Goal: Information Seeking & Learning: Check status

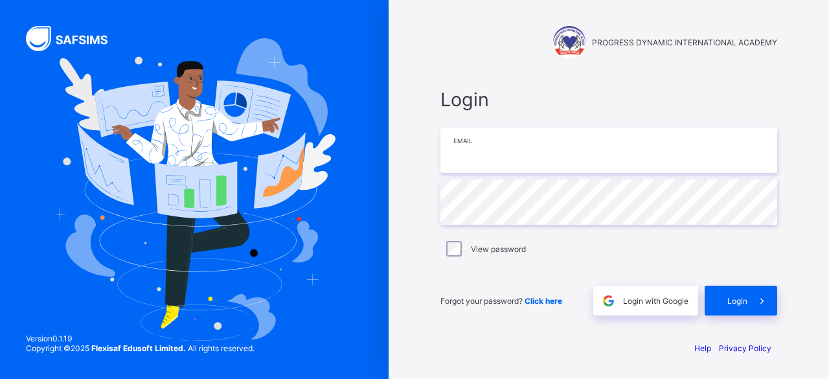
click at [501, 152] on input "email" at bounding box center [608, 150] width 337 height 45
type input "**********"
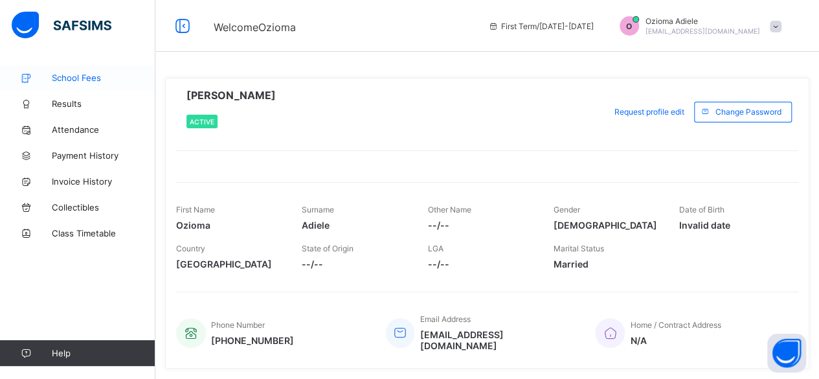
click at [78, 73] on span "School Fees" at bounding box center [104, 78] width 104 height 10
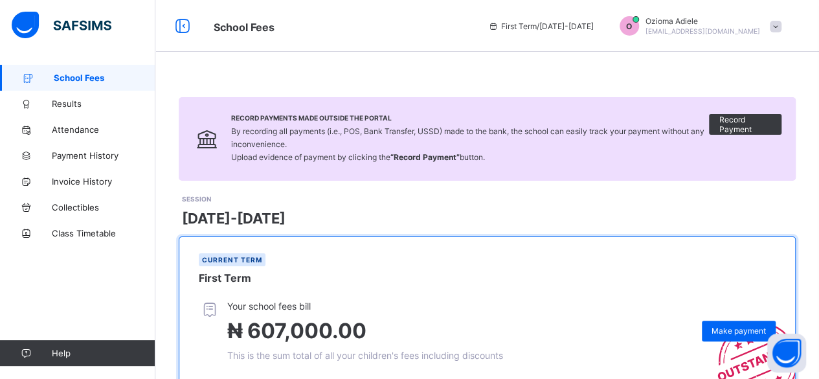
click at [197, 322] on div "Your school fees bill ₦ 607,000.00 This is the sum total of all your children's…" at bounding box center [487, 340] width 616 height 80
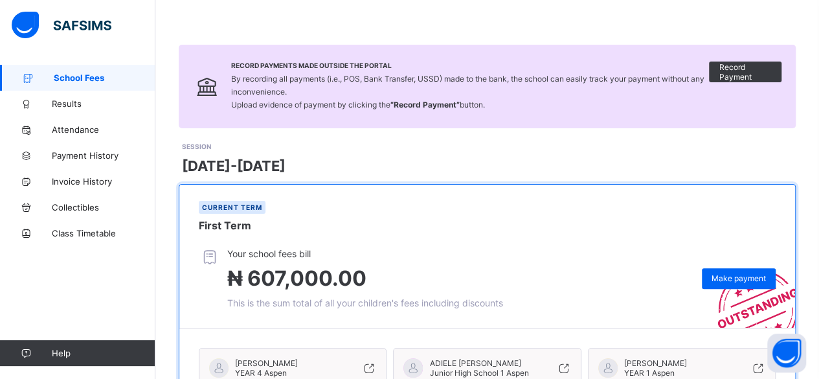
click at [193, 311] on div "Your school fees bill ₦ 607,000.00 This is the sum total of all your children's…" at bounding box center [487, 288] width 616 height 80
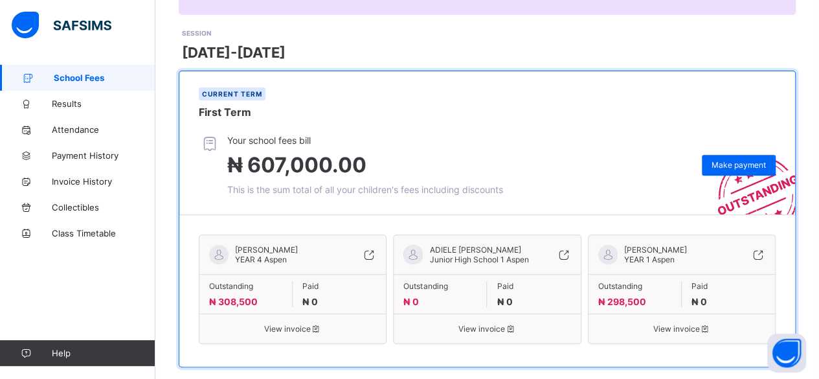
scroll to position [183, 0]
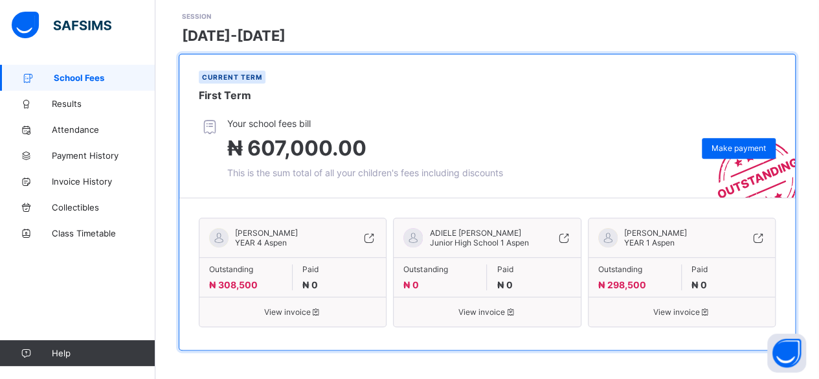
click at [276, 315] on div "[PERSON_NAME] YEAR 4 Aspen Outstanding ₦ 308,500 Paid ₦ 0 View invoice" at bounding box center [293, 272] width 188 height 109
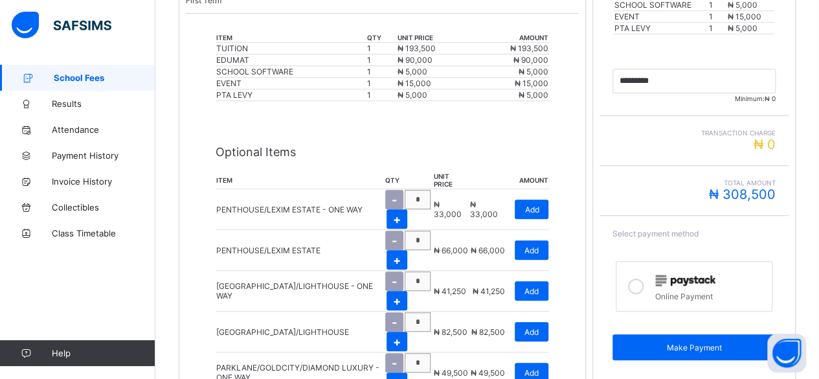
scroll to position [365, 0]
click at [0, 220] on link "Collectibles" at bounding box center [77, 207] width 155 height 26
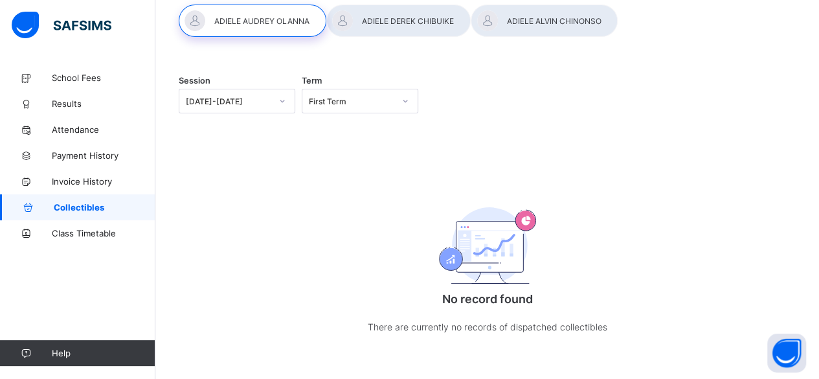
scroll to position [98, 0]
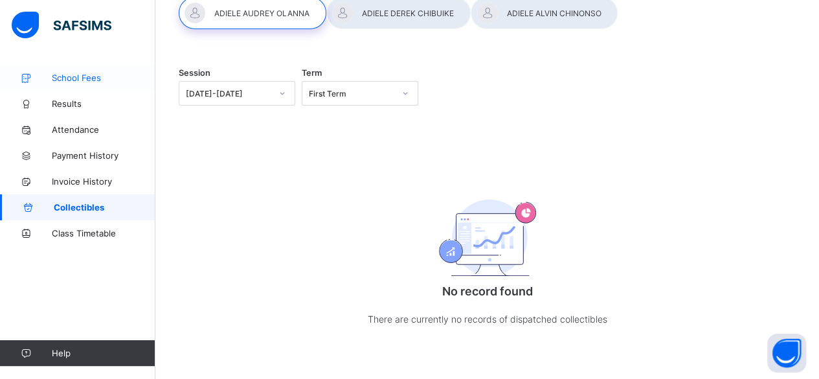
click at [70, 82] on span "School Fees" at bounding box center [104, 78] width 104 height 10
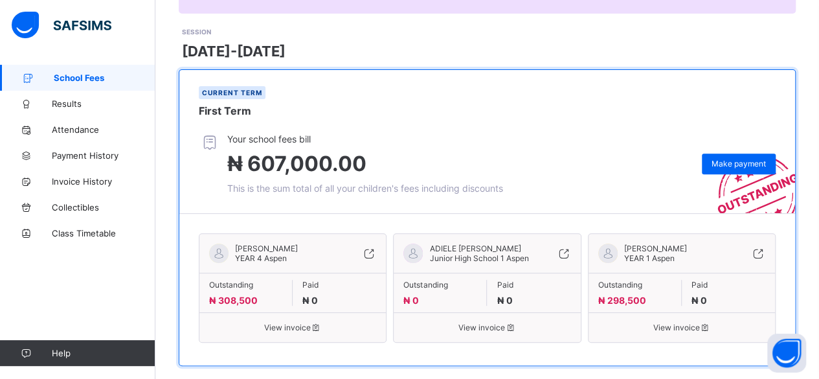
scroll to position [183, 0]
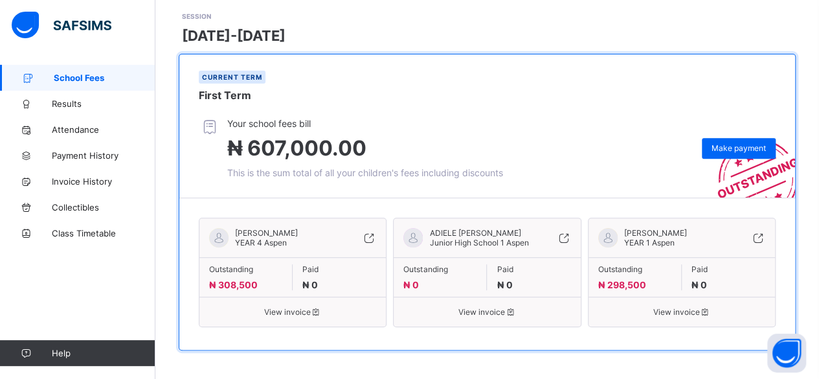
click at [267, 312] on span "View invoice" at bounding box center [292, 312] width 167 height 10
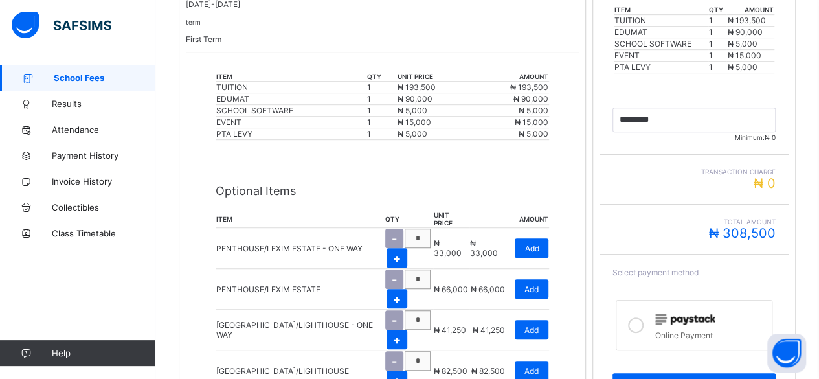
scroll to position [333, 0]
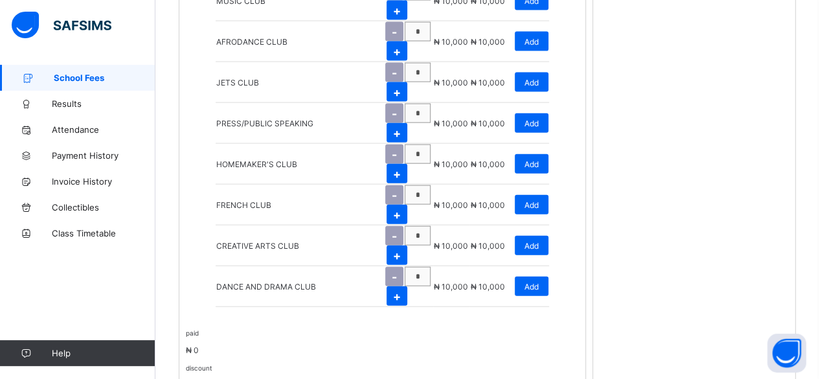
scroll to position [1511, 0]
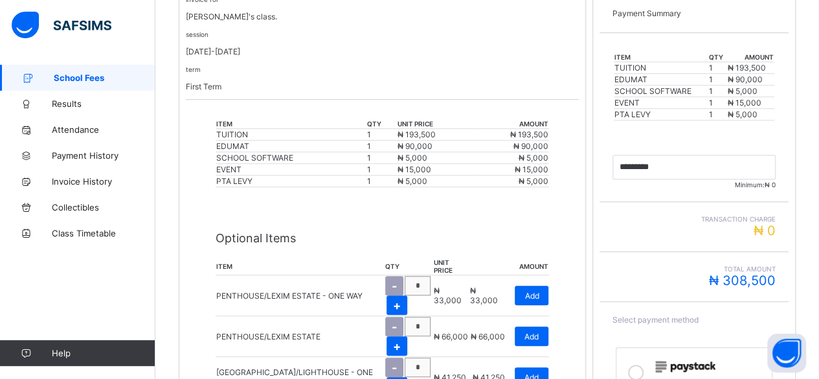
scroll to position [276, 0]
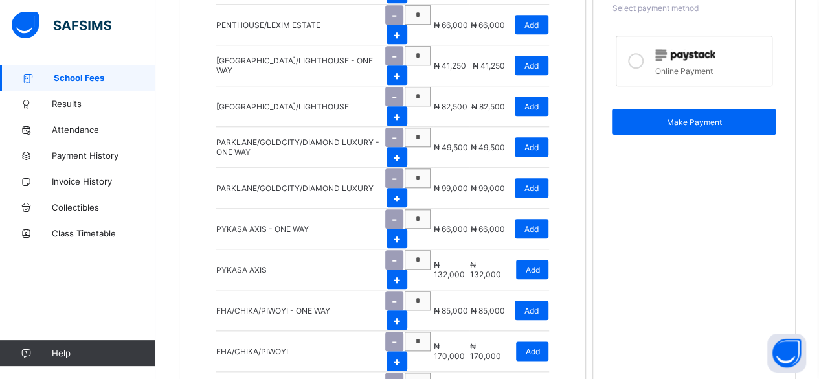
click at [0, 305] on div "School Fees Results Attendance Payment History Invoice History Collectibles Cla…" at bounding box center [77, 215] width 155 height 327
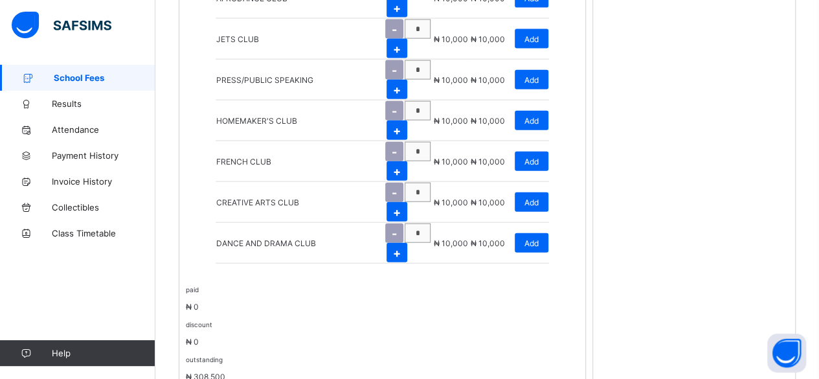
scroll to position [1511, 0]
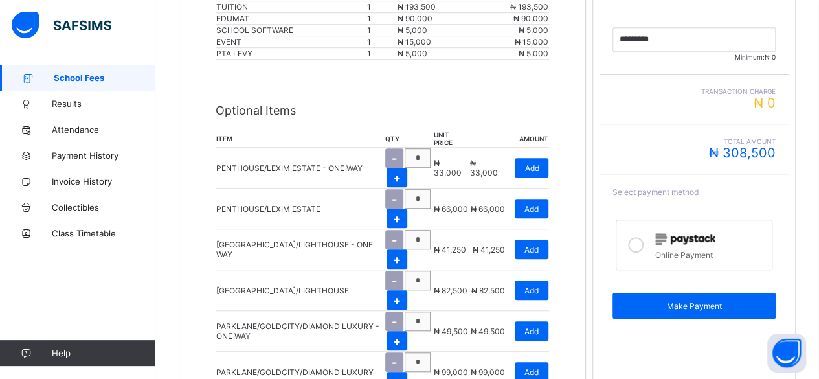
scroll to position [0, 0]
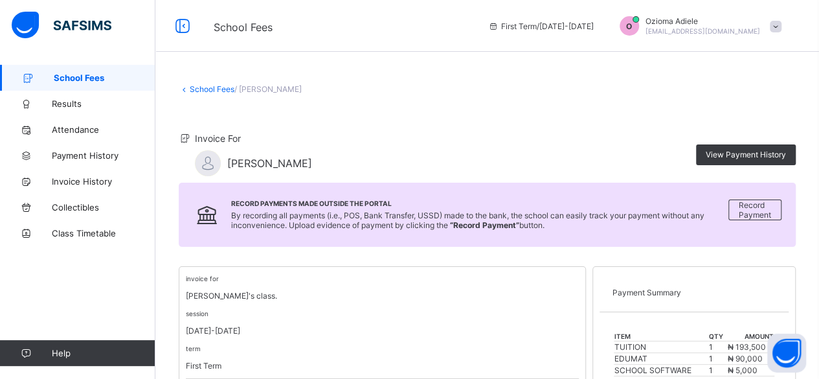
click at [113, 80] on span "School Fees" at bounding box center [105, 78] width 102 height 10
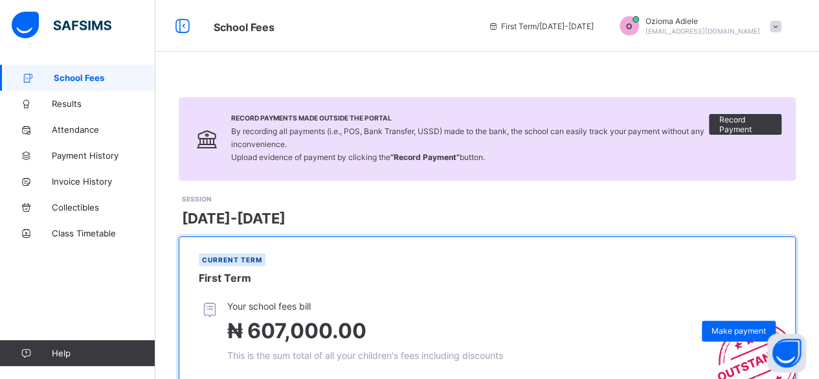
click at [91, 78] on span "School Fees" at bounding box center [105, 78] width 102 height 10
click at [85, 69] on link "School Fees" at bounding box center [77, 78] width 155 height 26
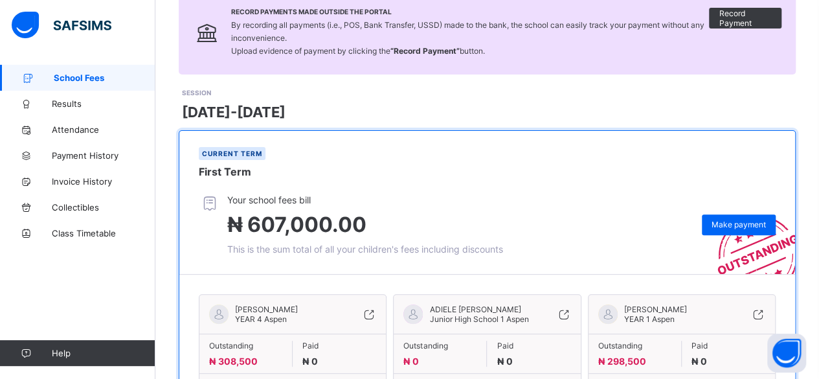
scroll to position [183, 0]
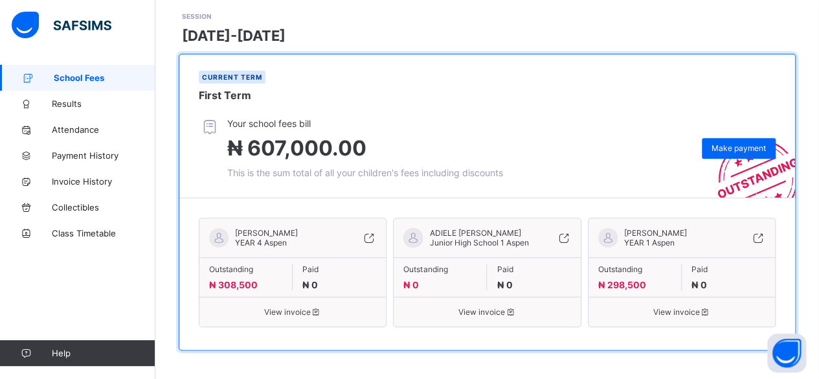
click at [470, 310] on span "View invoice" at bounding box center [486, 312] width 167 height 10
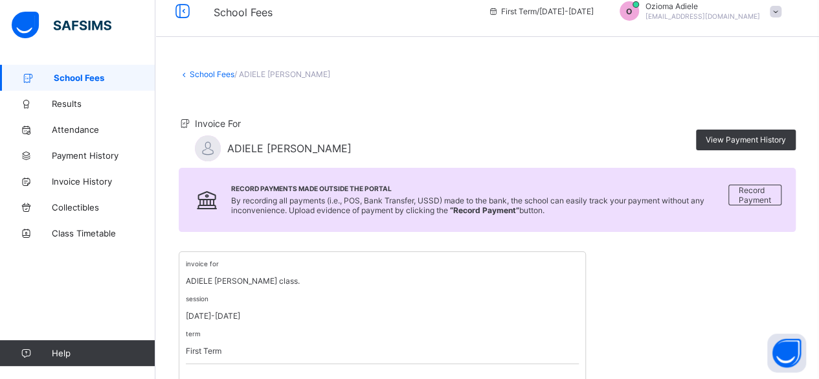
scroll to position [16, 0]
click at [736, 145] on div "View Payment History" at bounding box center [746, 139] width 100 height 21
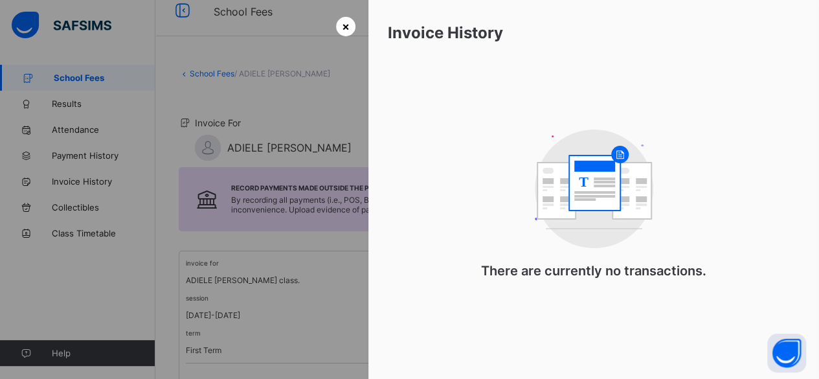
click at [336, 32] on div "×" at bounding box center [345, 26] width 19 height 19
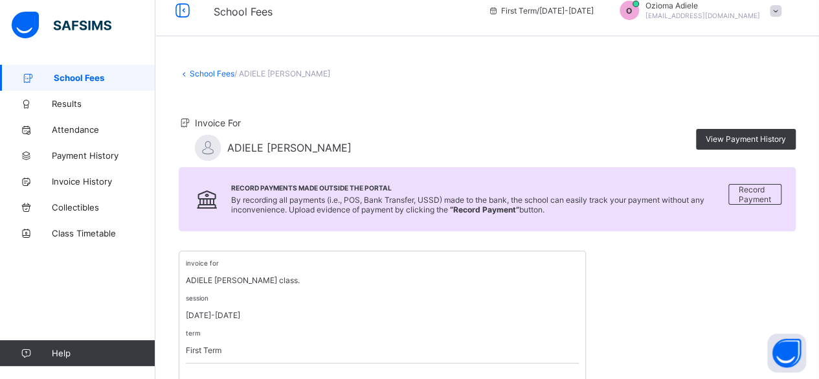
click at [73, 83] on link "School Fees" at bounding box center [77, 78] width 155 height 26
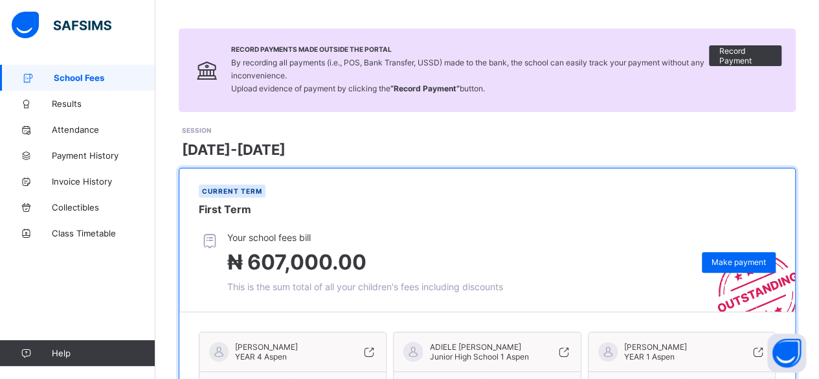
scroll to position [183, 0]
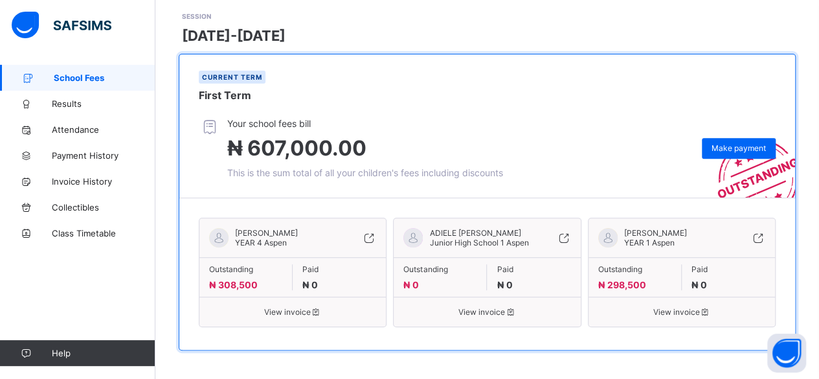
click at [689, 319] on div "[PERSON_NAME] YEAR 1 Aspen Outstanding ₦ 298,500 Paid ₦ 0 View invoice" at bounding box center [682, 272] width 188 height 109
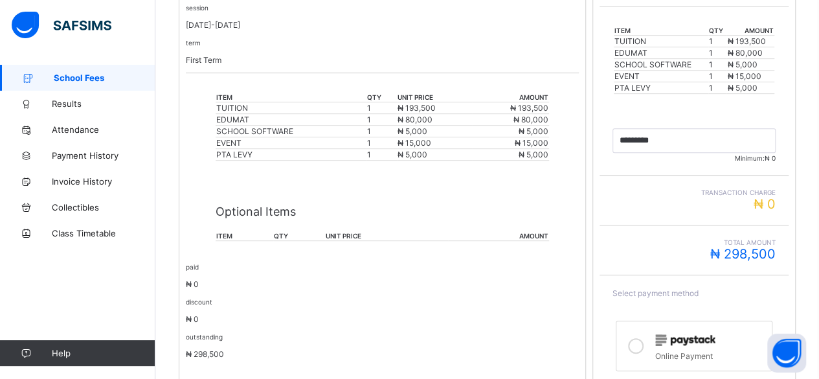
scroll to position [306, 0]
click at [178, 354] on div "School Fees / [PERSON_NAME] Invoice For [PERSON_NAME] View Payment History Reco…" at bounding box center [487, 118] width 664 height 719
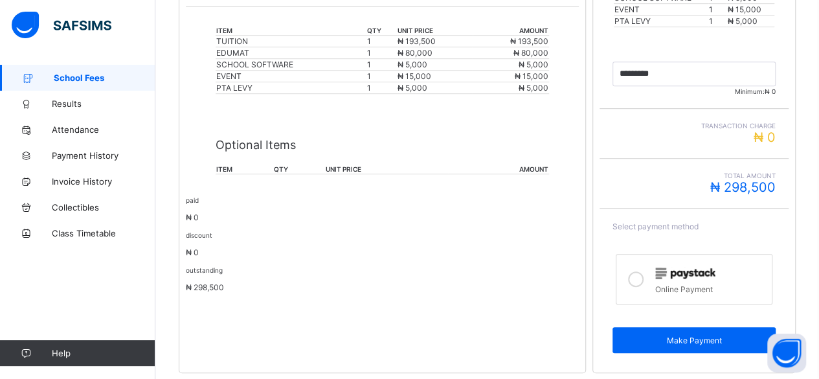
scroll to position [396, 0]
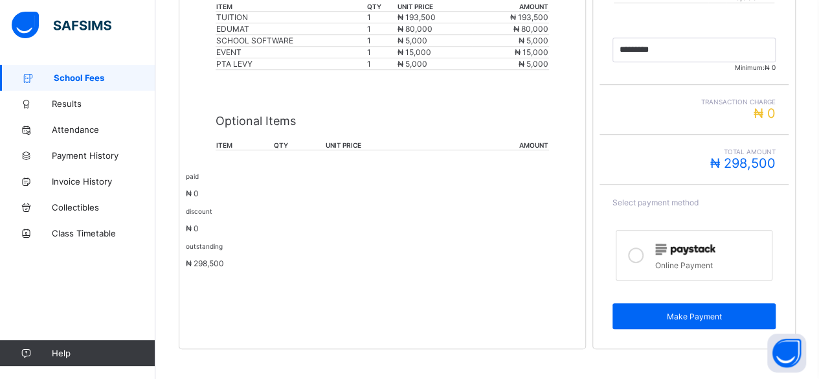
click at [0, 310] on div "School Fees Results Attendance Payment History Invoice History Collectibles Cla…" at bounding box center [77, 215] width 155 height 327
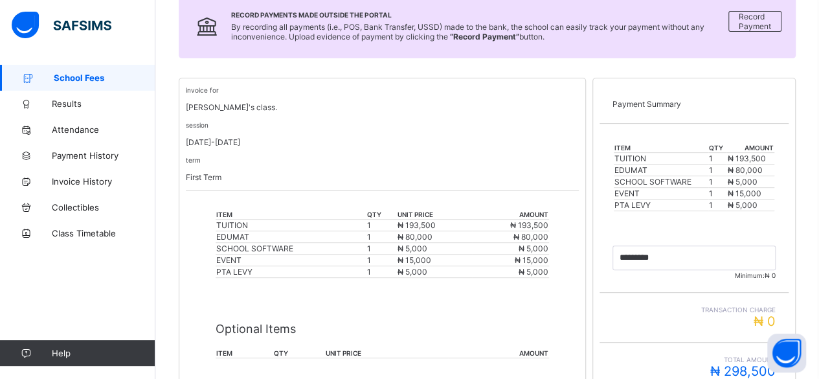
scroll to position [188, 0]
click at [0, 159] on icon at bounding box center [26, 156] width 52 height 10
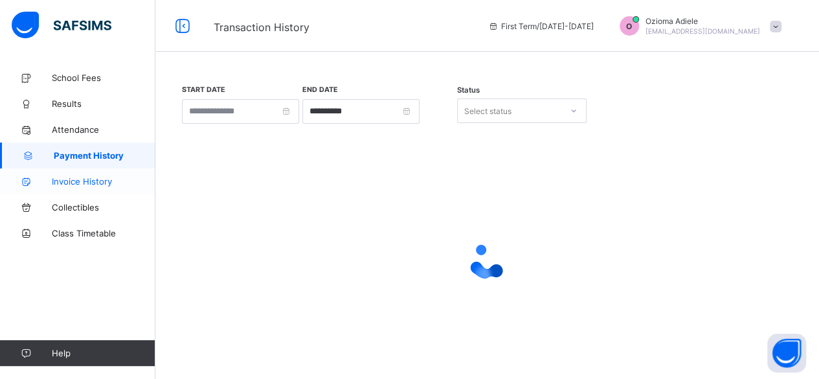
click at [0, 175] on link "Invoice History" at bounding box center [77, 181] width 155 height 26
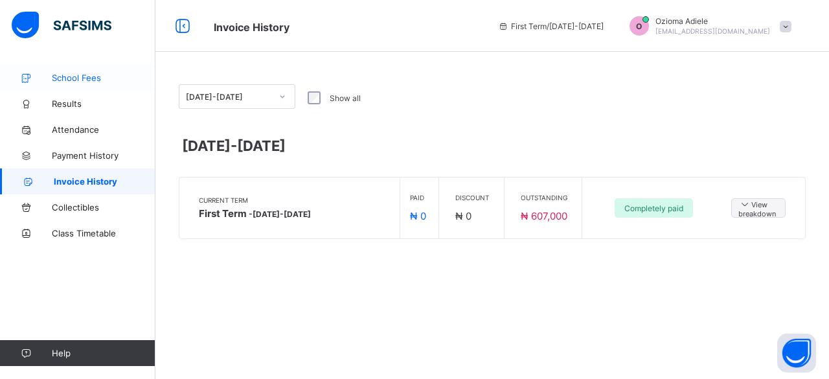
click at [61, 78] on span "School Fees" at bounding box center [104, 78] width 104 height 10
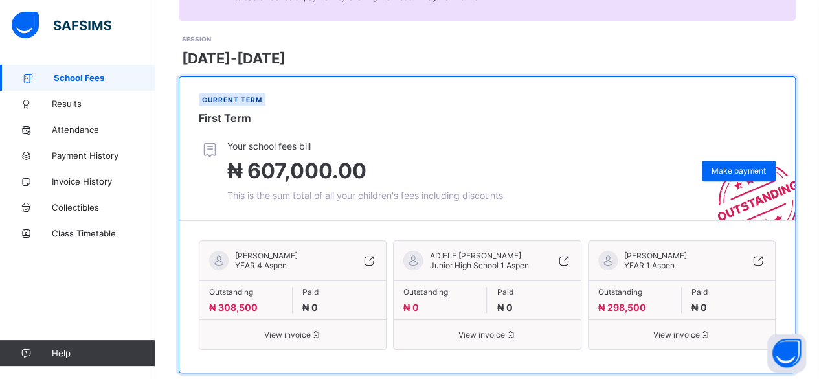
scroll to position [165, 0]
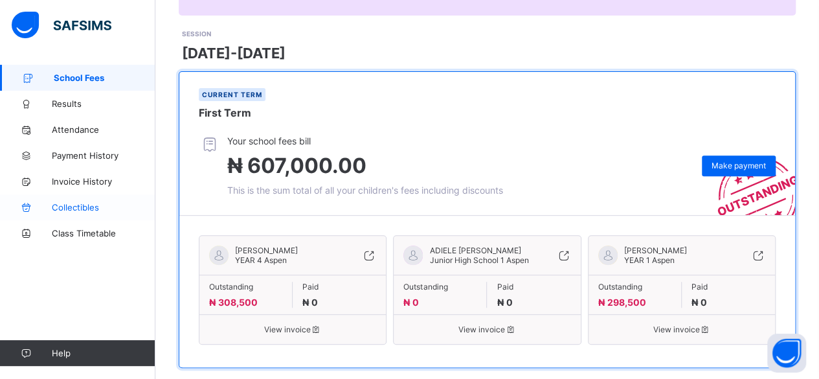
click at [0, 214] on link "Collectibles" at bounding box center [77, 207] width 155 height 26
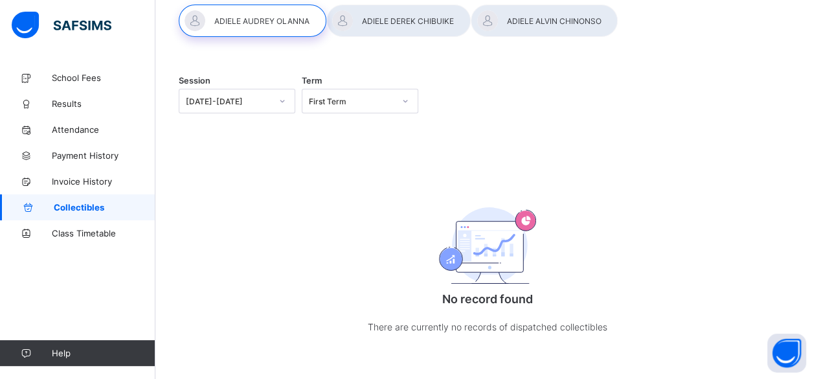
scroll to position [98, 0]
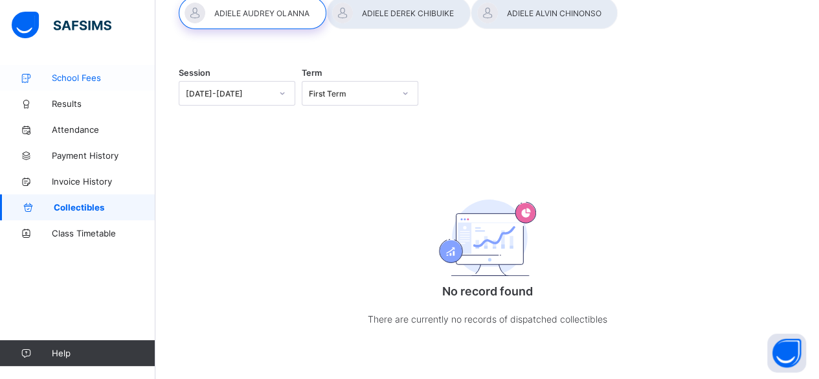
click at [60, 82] on span "School Fees" at bounding box center [104, 78] width 104 height 10
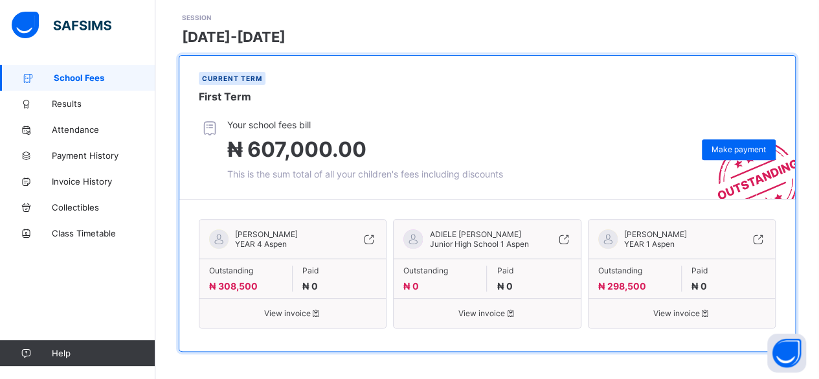
scroll to position [183, 0]
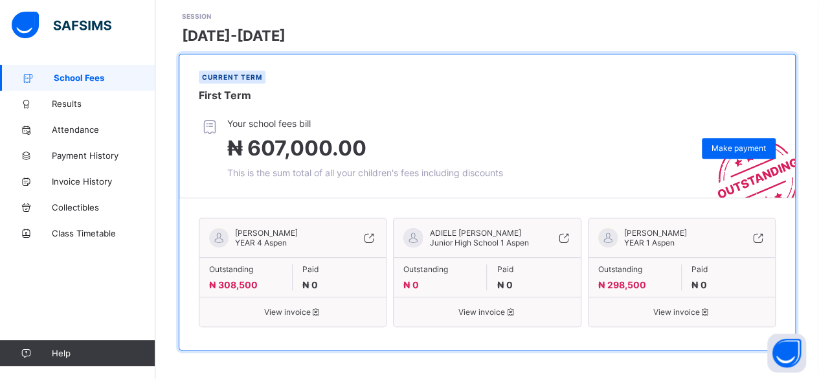
click at [152, 311] on div "School Fees Results Attendance Payment History Invoice History Collectibles Cla…" at bounding box center [77, 215] width 155 height 327
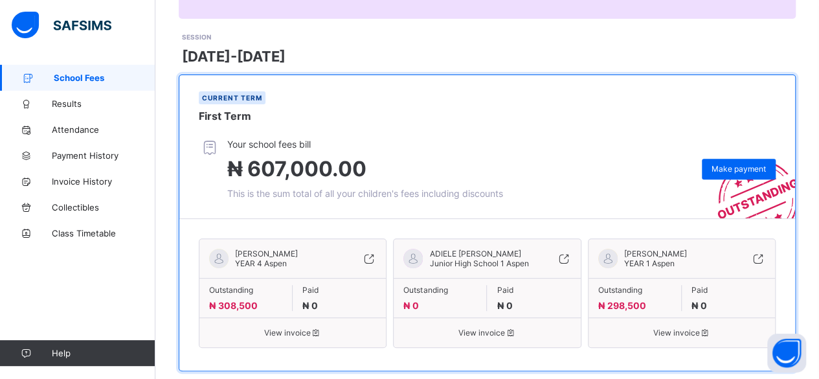
scroll to position [166, 0]
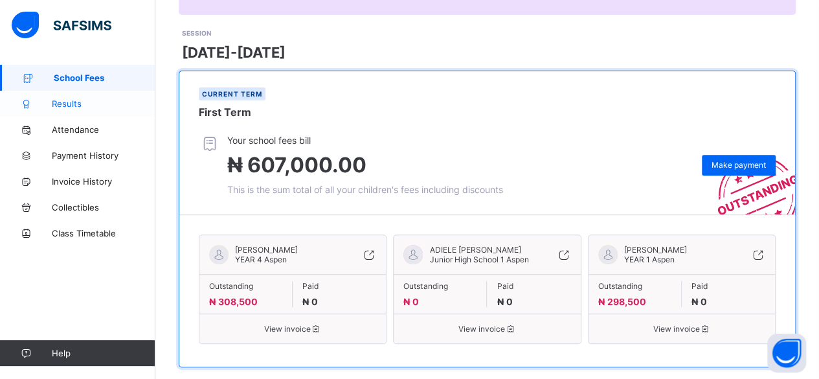
click at [44, 109] on link "Results" at bounding box center [77, 104] width 155 height 26
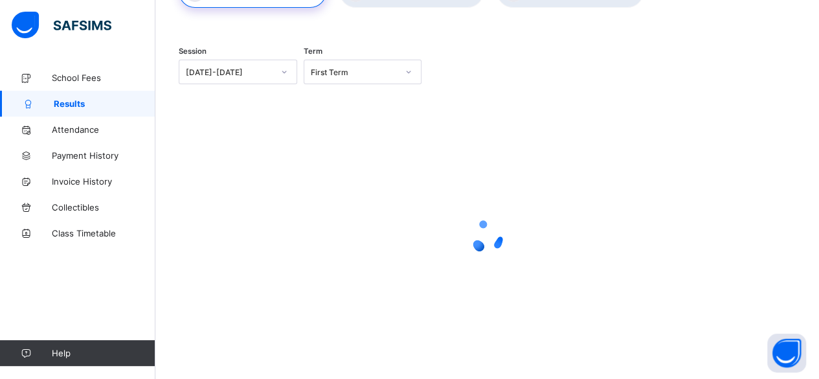
scroll to position [109, 0]
click at [60, 78] on span "School Fees" at bounding box center [104, 78] width 104 height 10
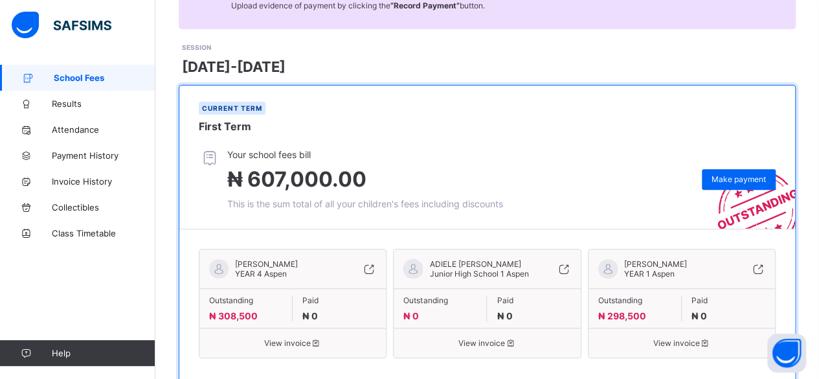
scroll to position [183, 0]
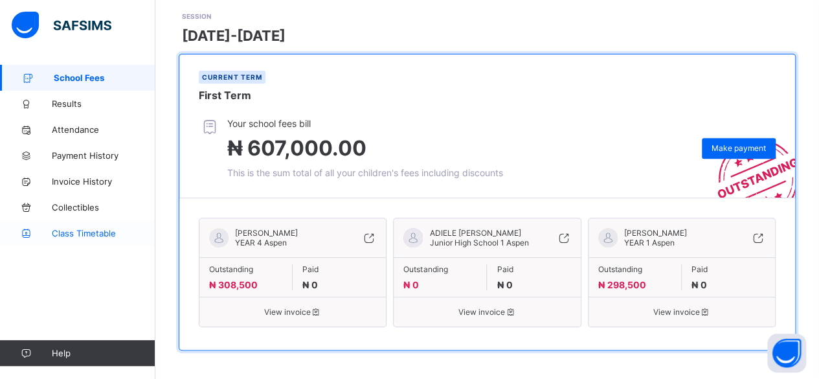
click at [0, 221] on link "Class Timetable" at bounding box center [77, 233] width 155 height 26
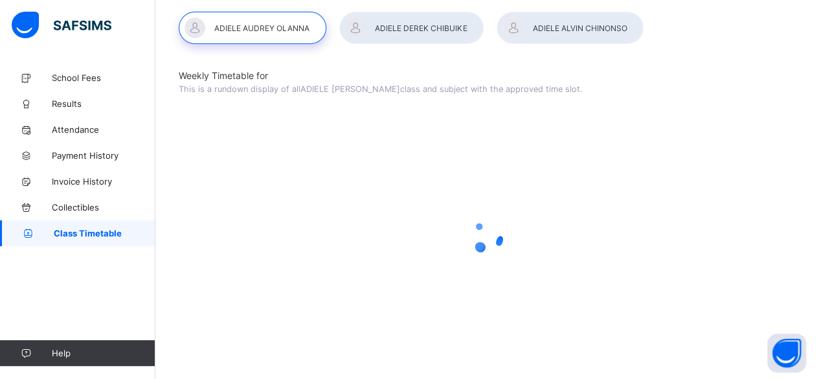
scroll to position [40, 0]
